Goal: Information Seeking & Learning: Learn about a topic

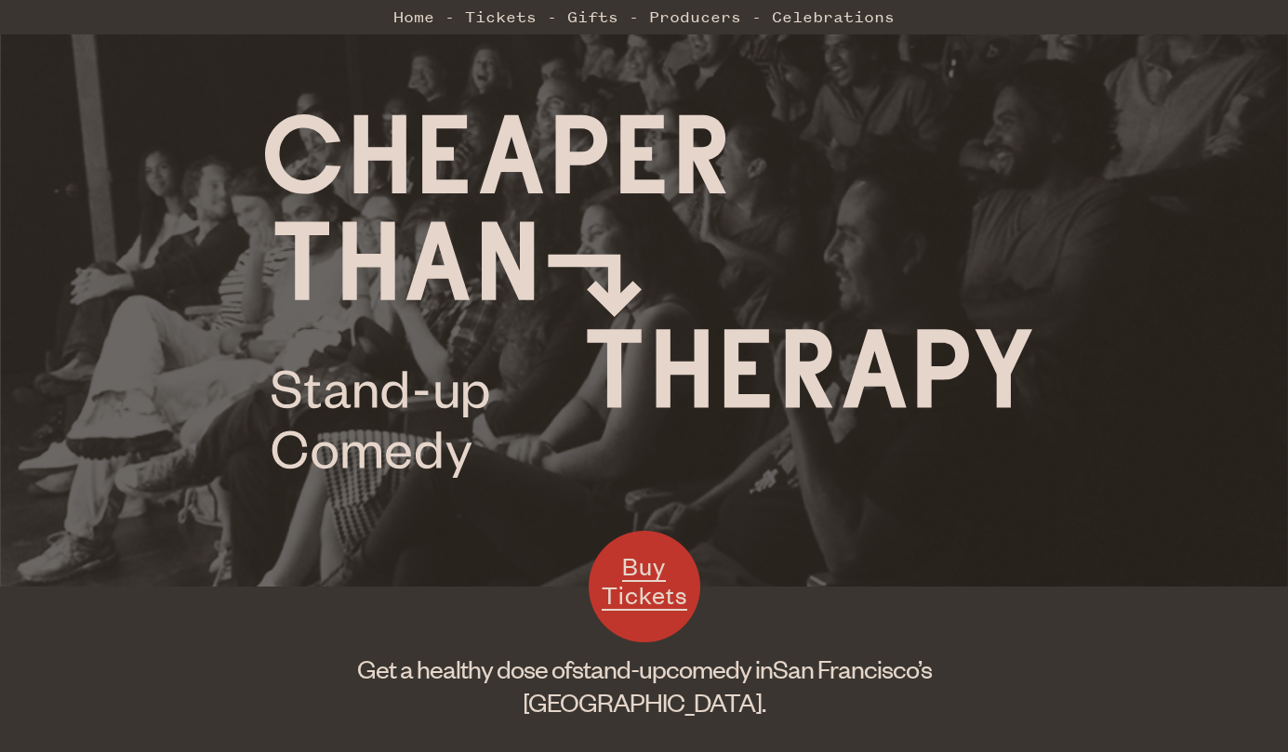
scroll to position [253, 0]
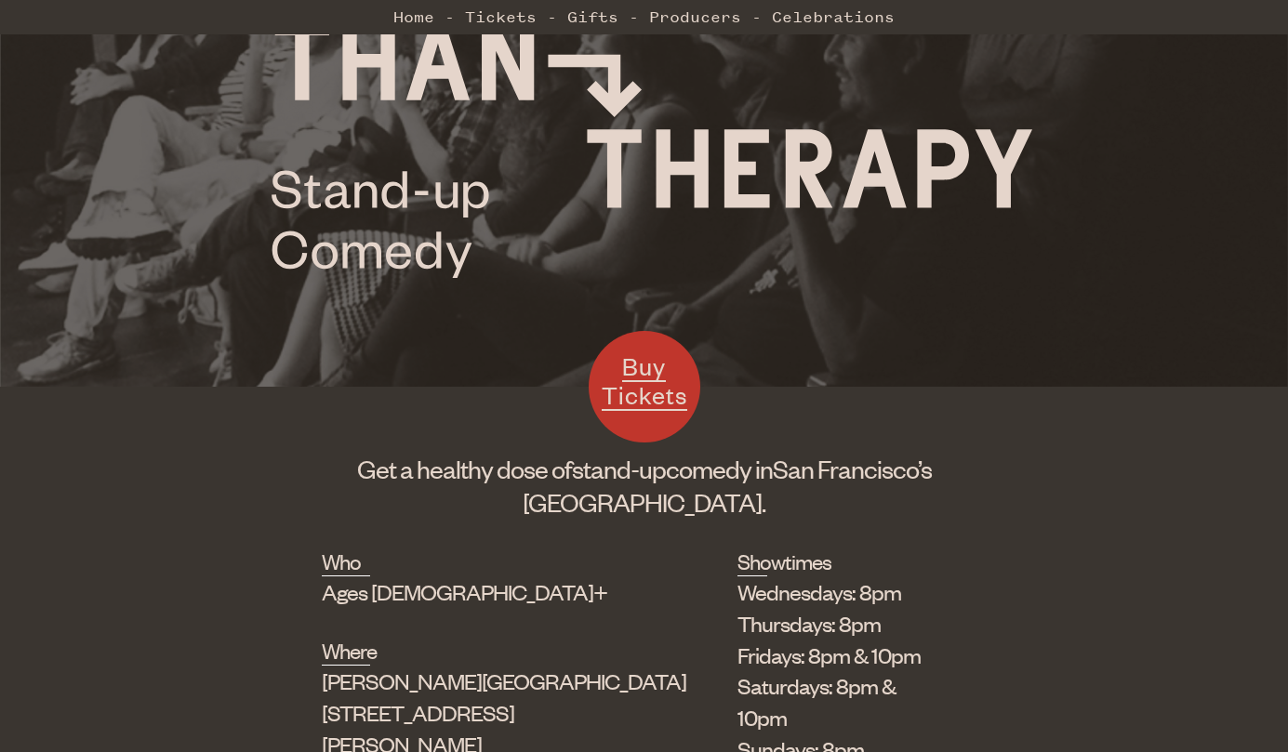
click at [679, 392] on span "Buy Tickets" at bounding box center [644, 380] width 86 height 60
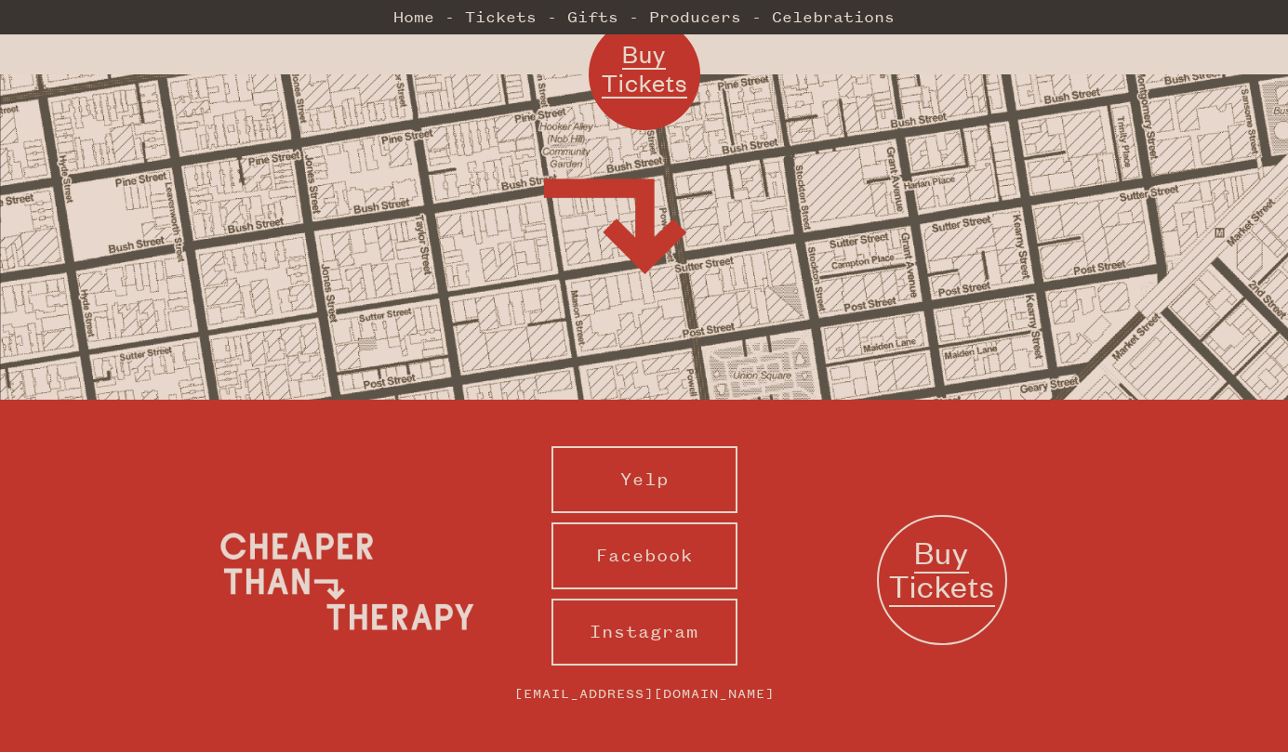
scroll to position [1758, 0]
click at [827, 28] on link "Celebrations" at bounding box center [833, 16] width 123 height 37
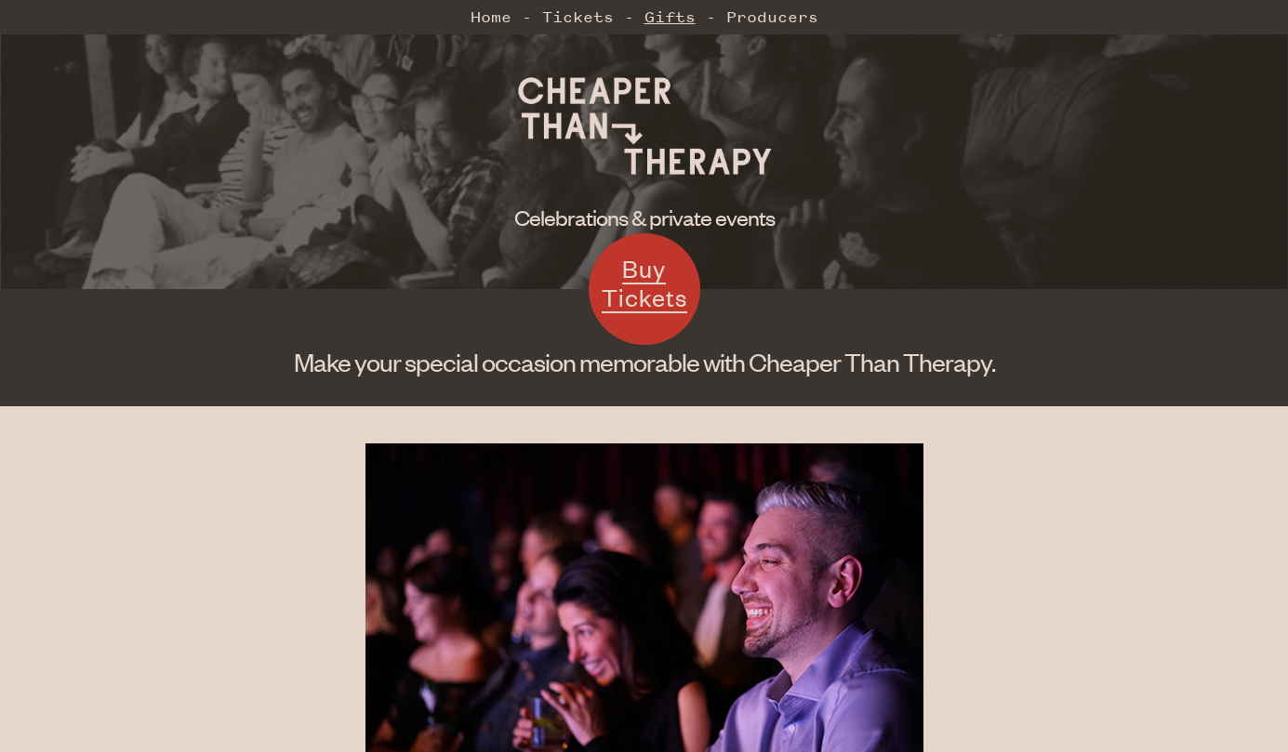
click at [689, 24] on link "Gifts" at bounding box center [669, 16] width 51 height 37
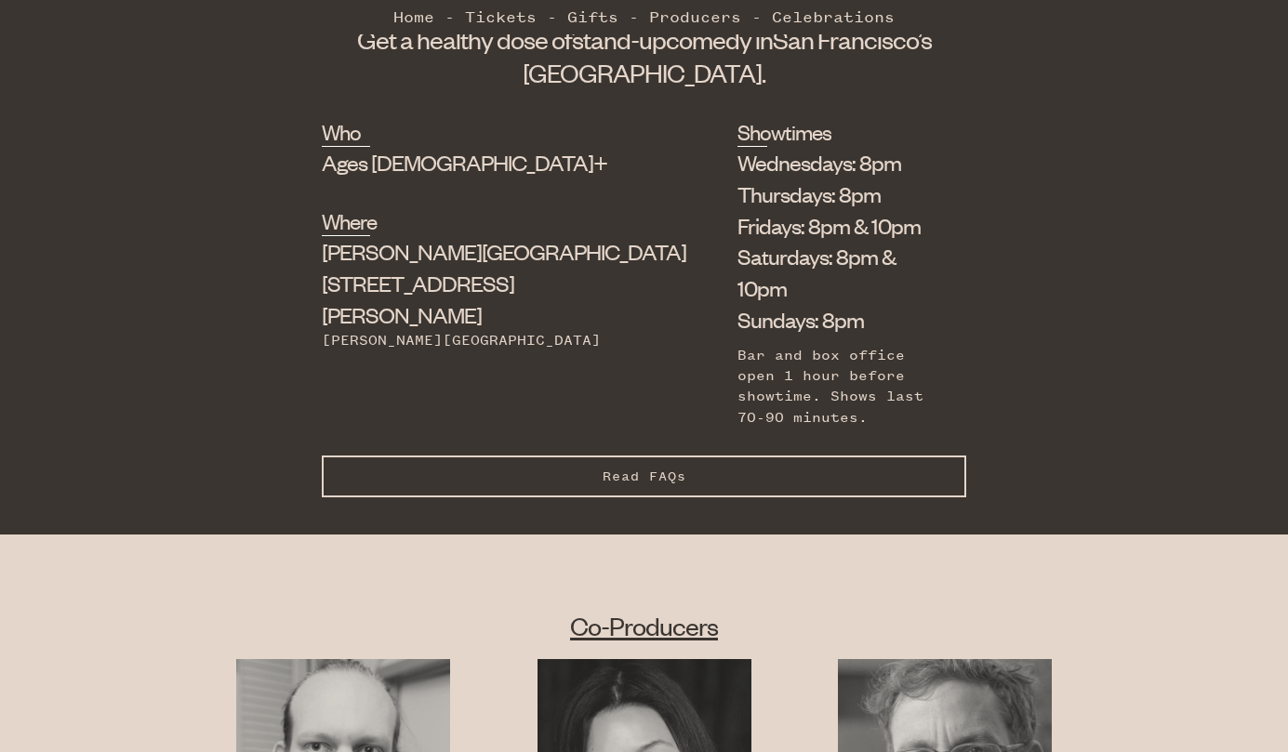
scroll to position [738, 0]
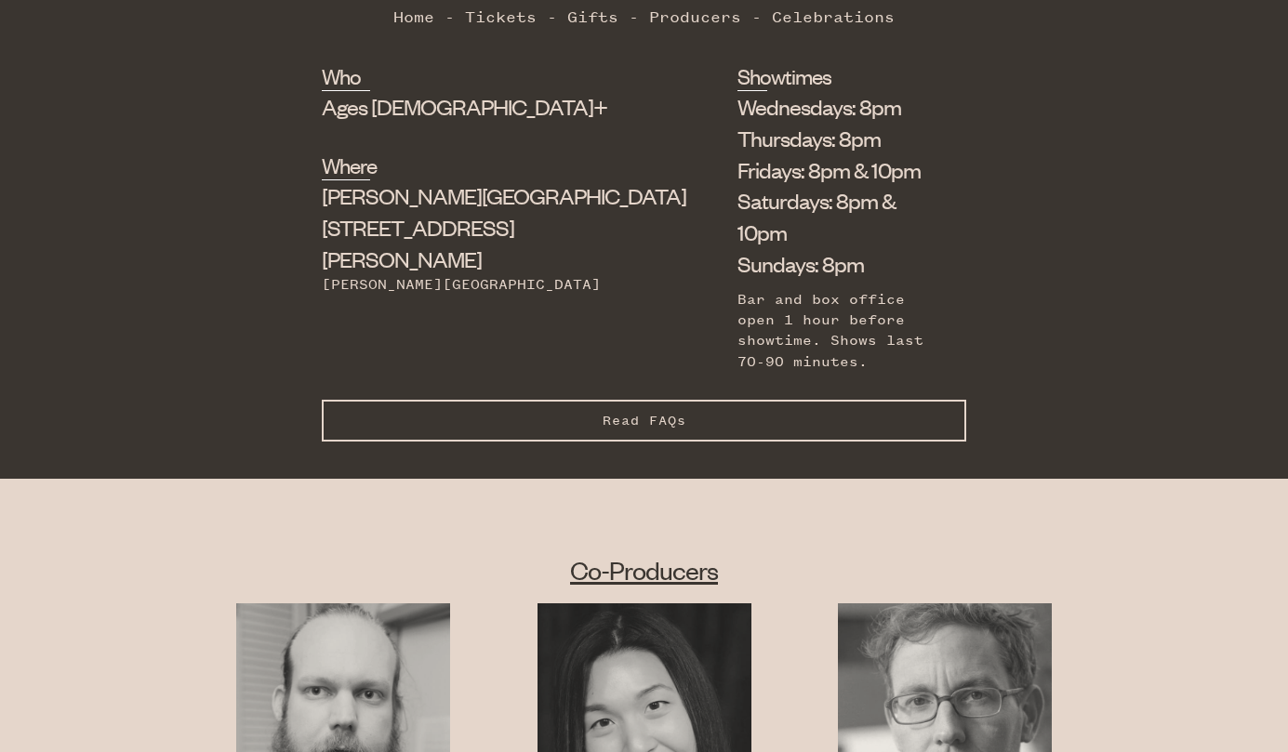
click at [737, 341] on div "Showtimes Wednesdays: 8pm Thursdays: 8pm Fridays: 8pm & 10pm Saturdays: 8pm & 1…" at bounding box center [837, 230] width 201 height 339
click at [688, 400] on button "Read FAQs Hide FAQs" at bounding box center [644, 421] width 644 height 42
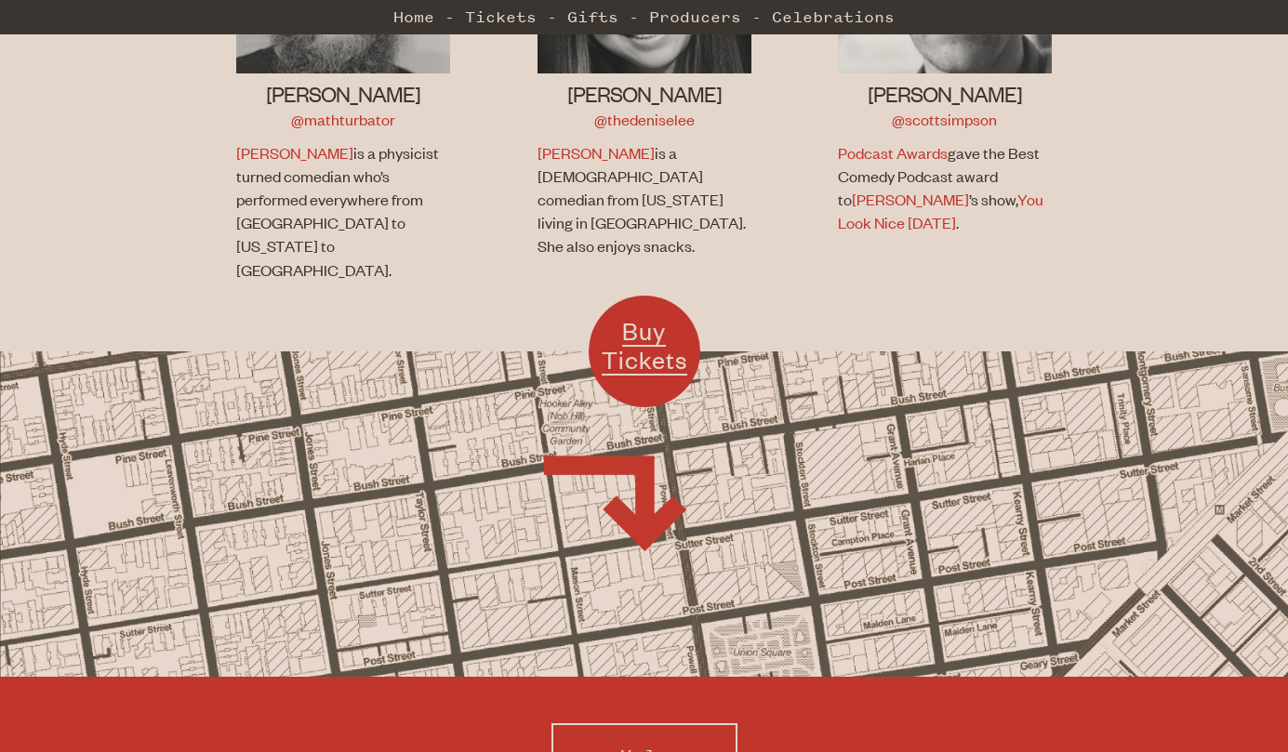
scroll to position [2729, 0]
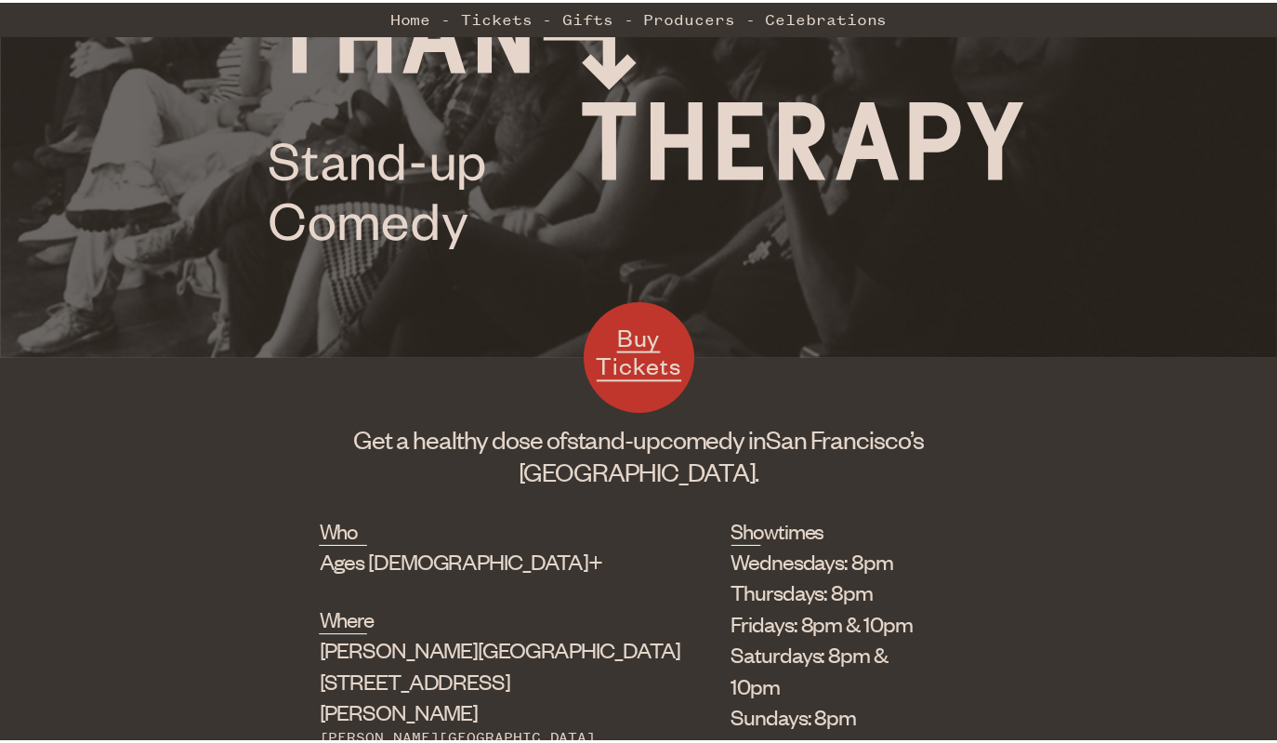
scroll to position [286, 0]
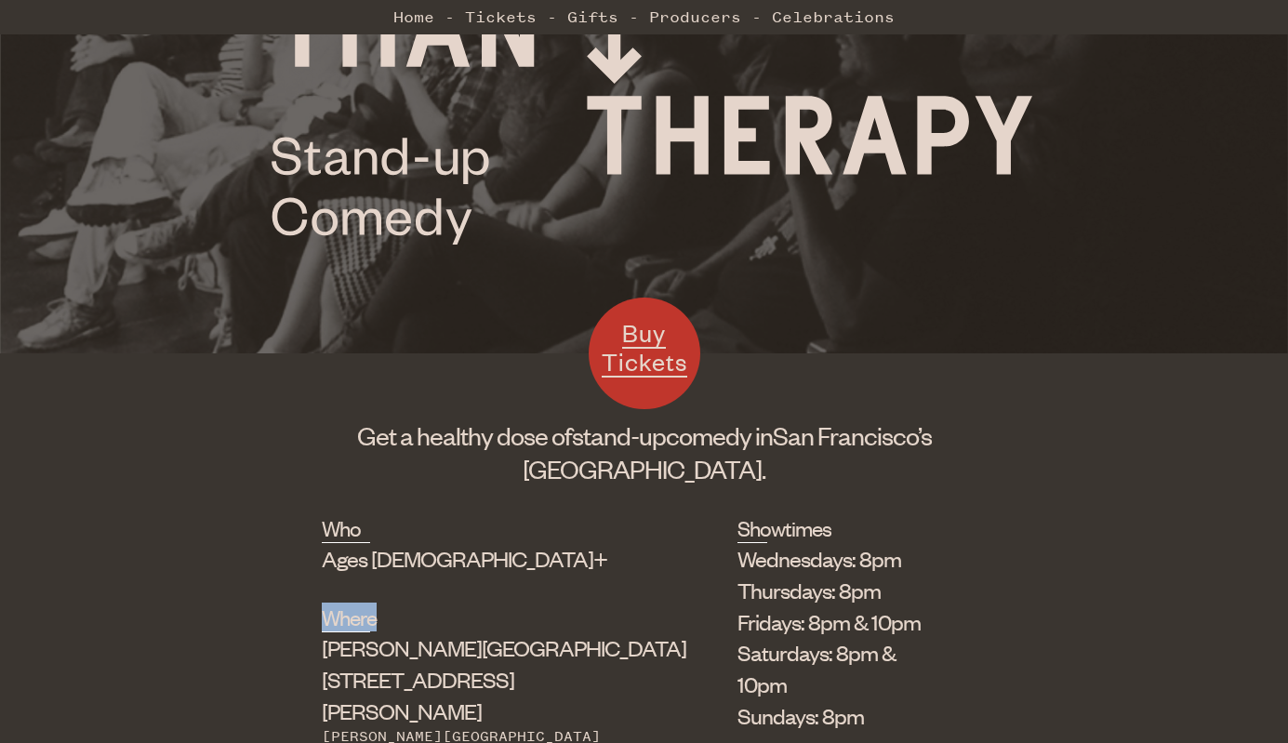
drag, startPoint x: 401, startPoint y: 616, endPoint x: 346, endPoint y: 618, distance: 54.9
click at [346, 618] on div "Where [PERSON_NAME][GEOGRAPHIC_DATA] [STREET_ADDRESS][PERSON_NAME] [PERSON_NAME…" at bounding box center [483, 674] width 322 height 145
click at [314, 576] on div "Who Ages [DEMOGRAPHIC_DATA]+ Where [PERSON_NAME][GEOGRAPHIC_DATA] [STREET_ADDRE…" at bounding box center [644, 722] width 1288 height 418
